Goal: Transaction & Acquisition: Purchase product/service

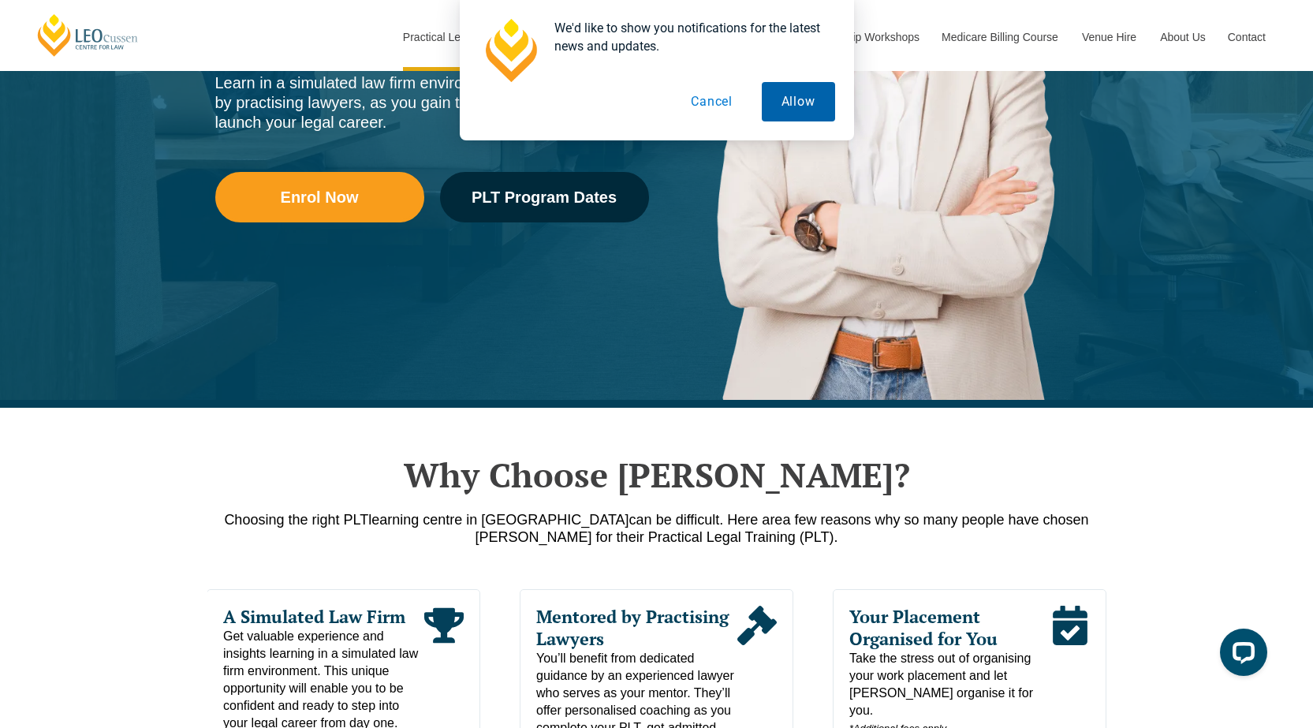
click at [804, 89] on button "Allow" at bounding box center [798, 101] width 73 height 39
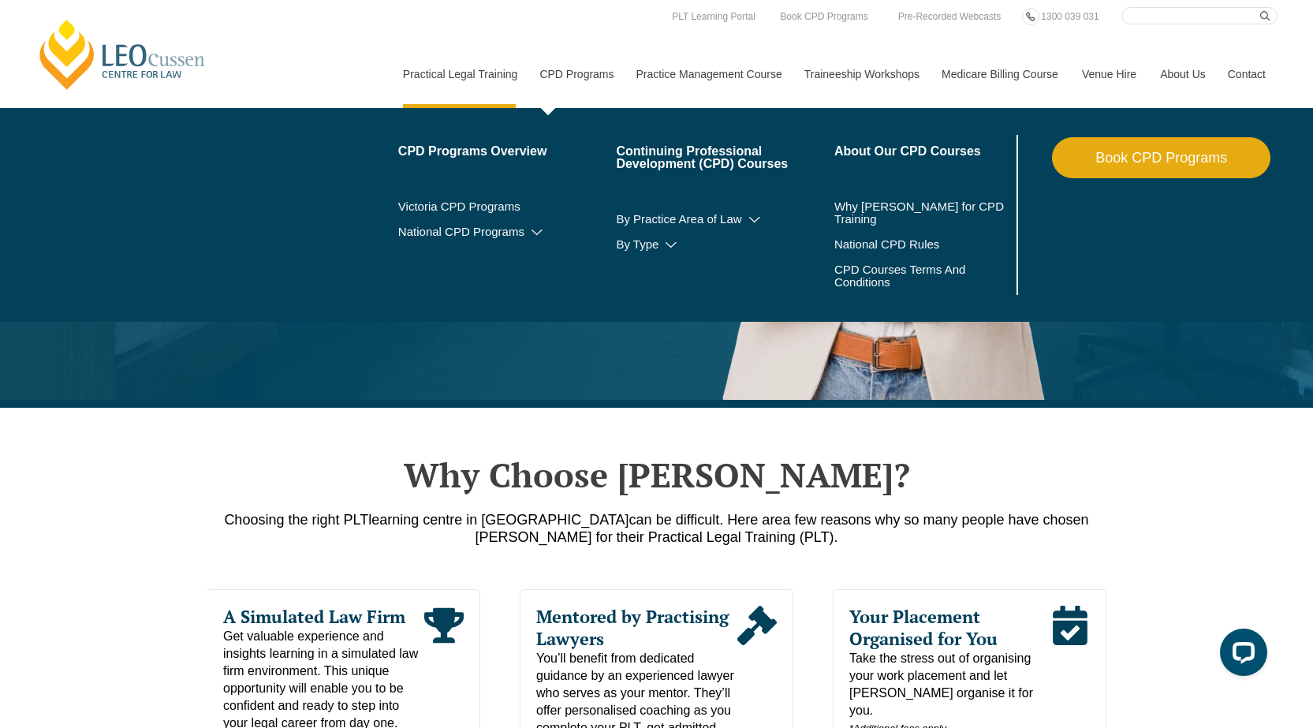
click at [576, 55] on link "CPD Programs" at bounding box center [575, 74] width 96 height 68
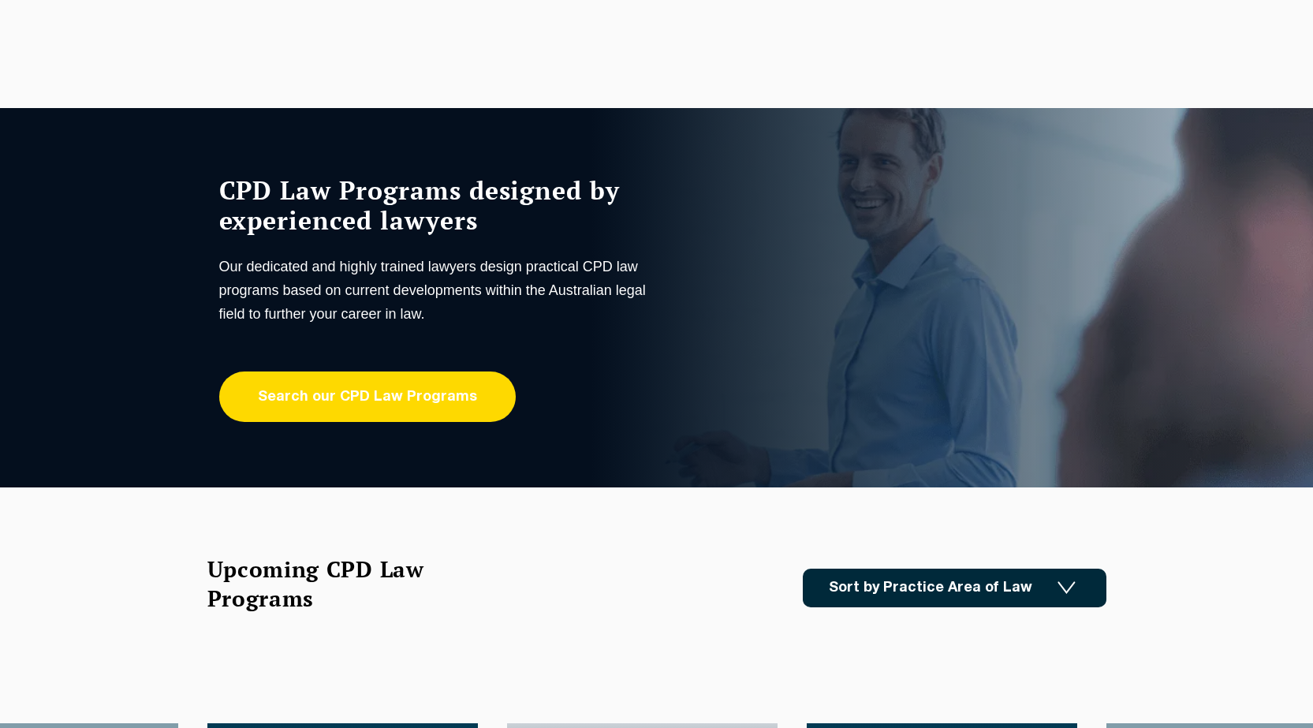
click at [339, 389] on link "Search our CPD Law Programs" at bounding box center [367, 396] width 296 height 50
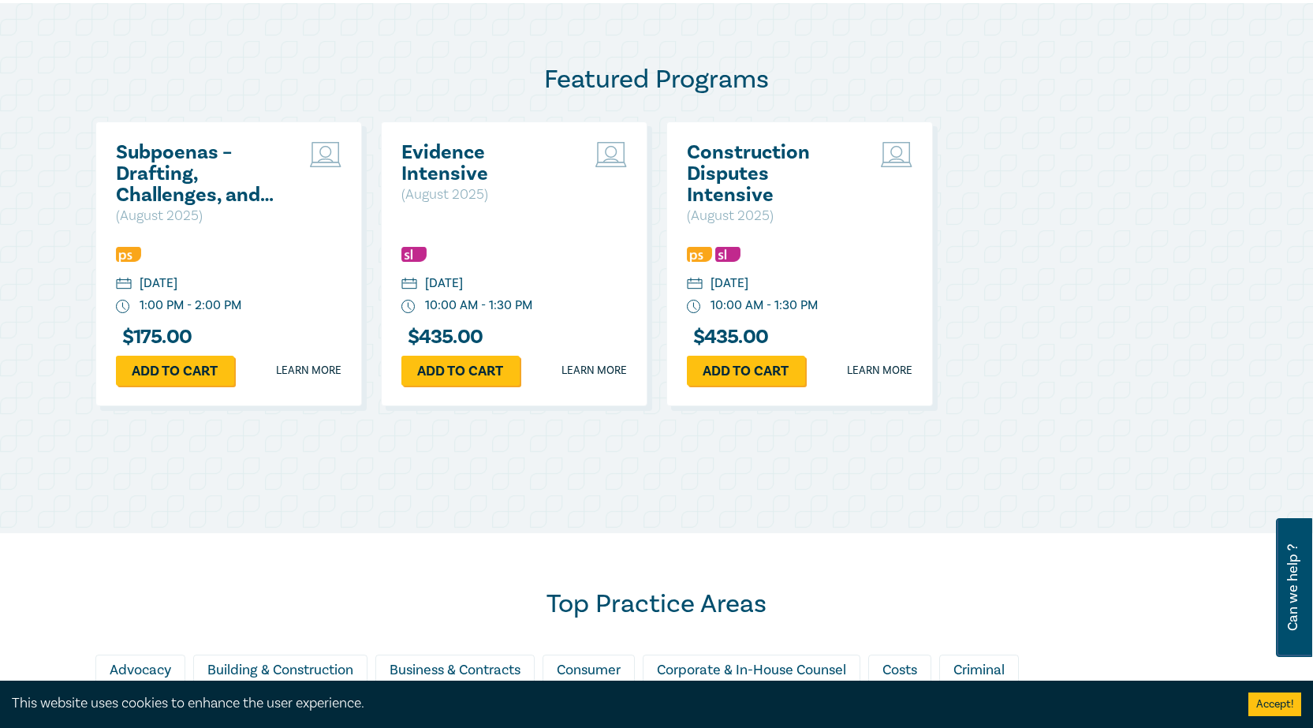
scroll to position [788, 0]
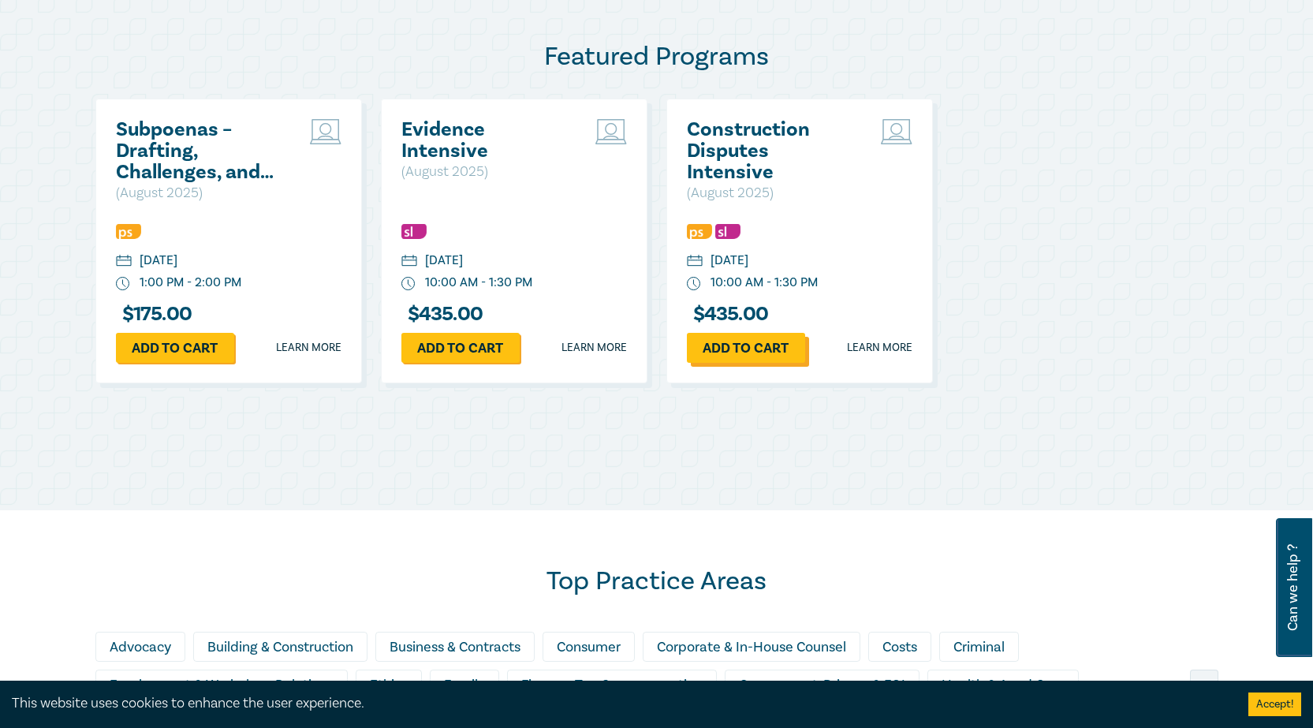
click at [741, 349] on link "Add to cart" at bounding box center [746, 348] width 118 height 30
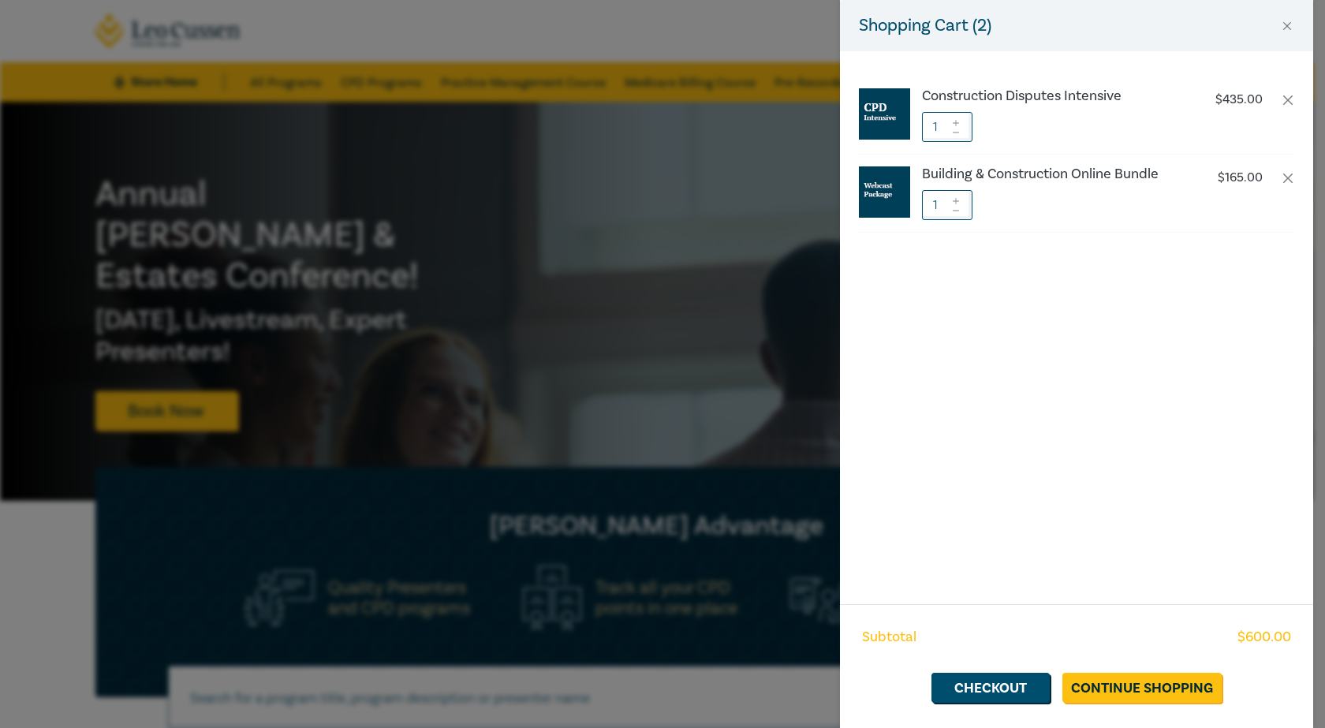
click at [956, 116] on div at bounding box center [955, 127] width 11 height 30
click at [957, 122] on icon at bounding box center [955, 123] width 11 height 6
click at [1288, 21] on button "Close" at bounding box center [1287, 26] width 14 height 14
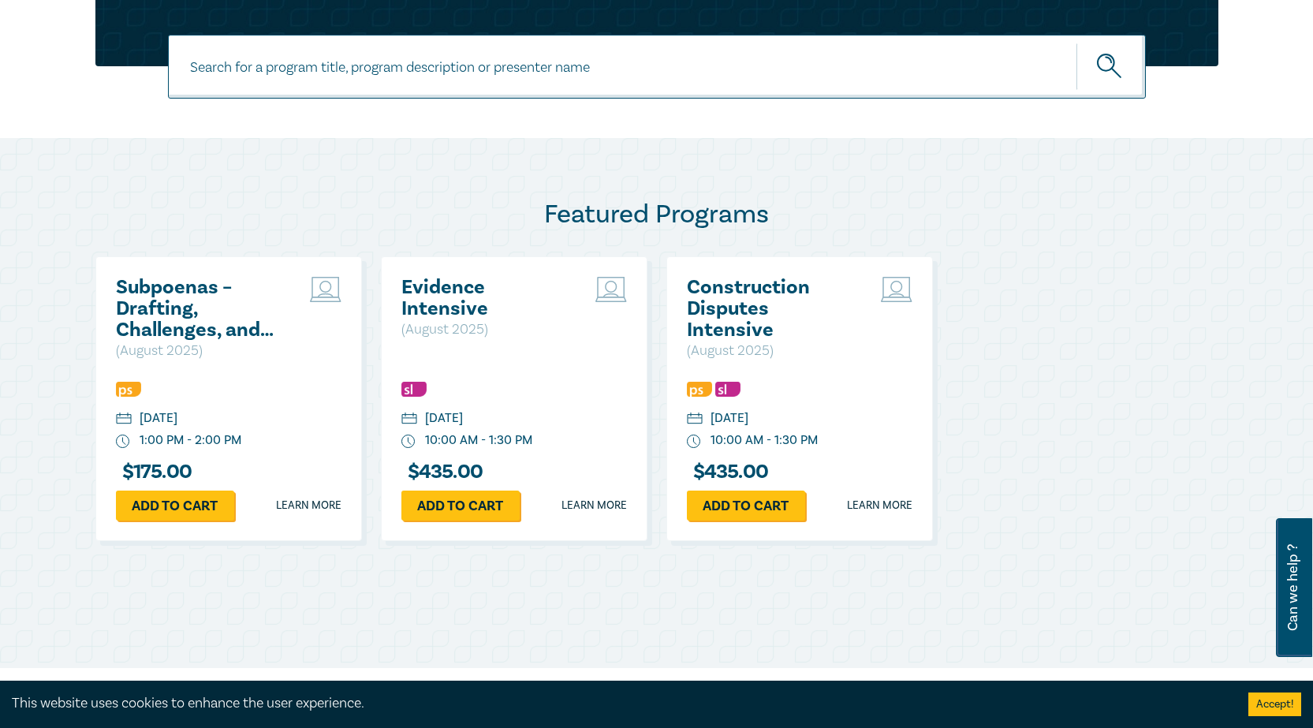
scroll to position [788, 0]
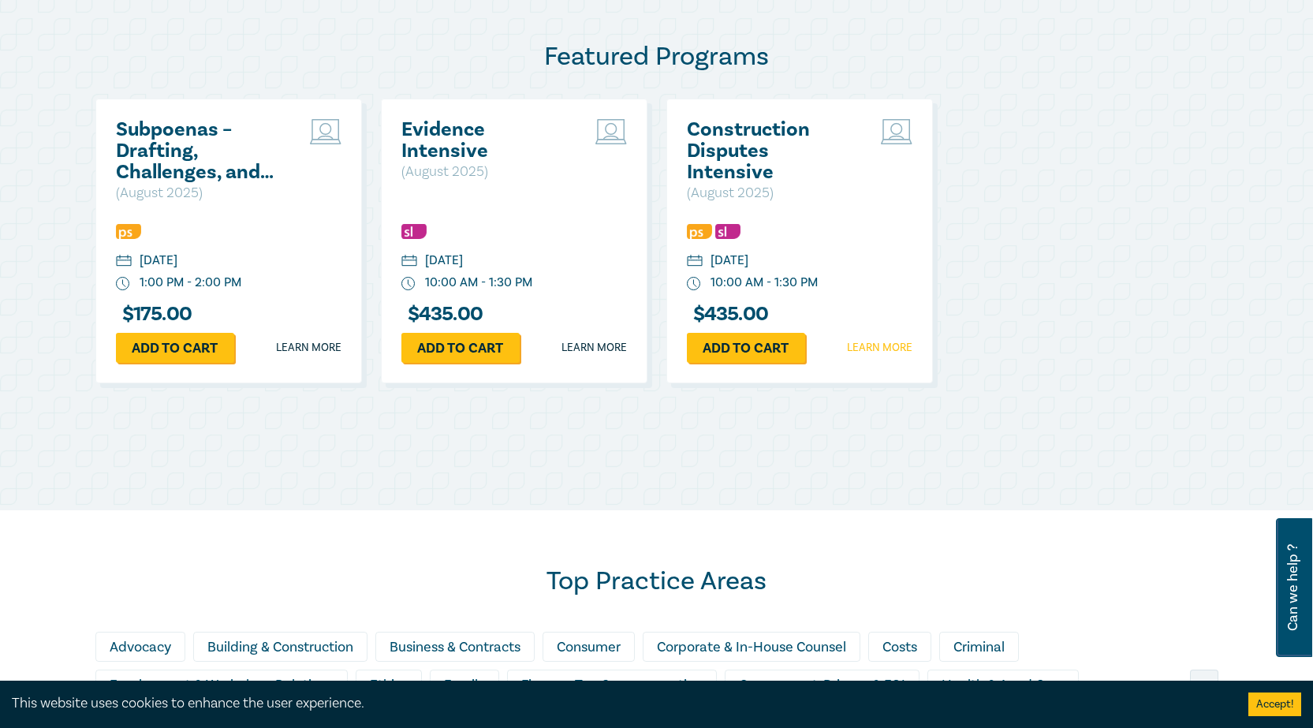
click at [877, 345] on link "Learn more" at bounding box center [879, 348] width 65 height 16
